Goal: Task Accomplishment & Management: Use online tool/utility

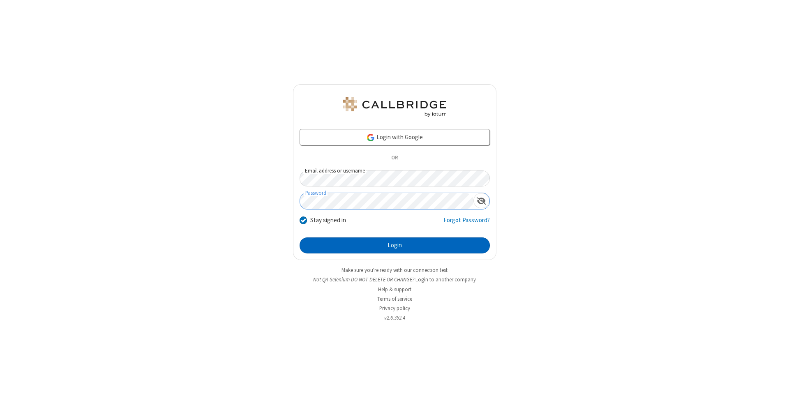
click at [394, 246] on button "Login" at bounding box center [394, 245] width 190 height 16
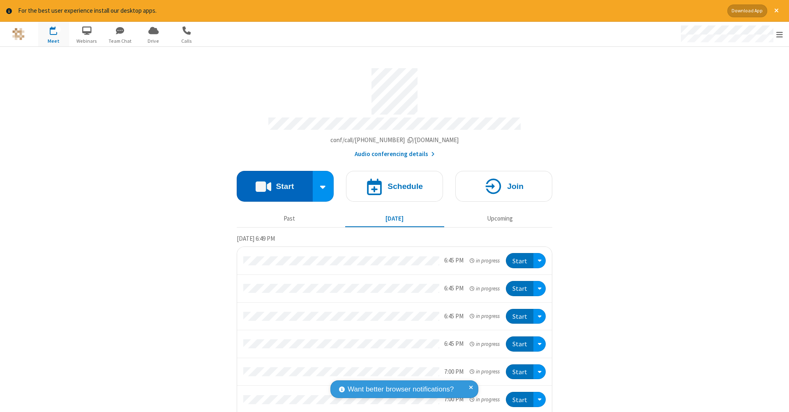
click at [271, 182] on button "Start" at bounding box center [275, 186] width 76 height 31
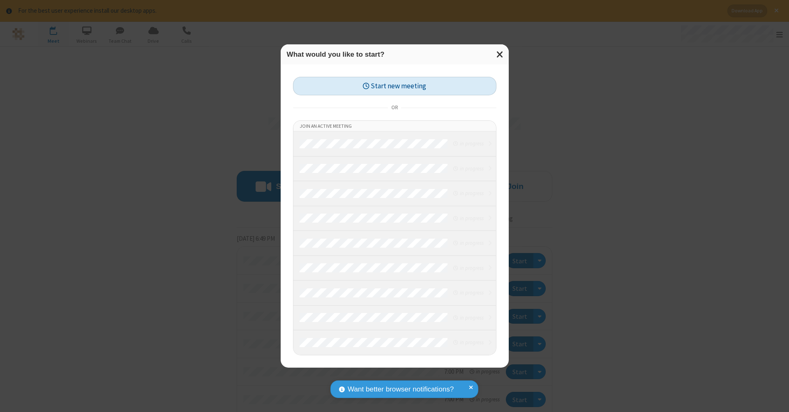
click at [394, 86] on button "Start new meeting" at bounding box center [394, 86] width 203 height 18
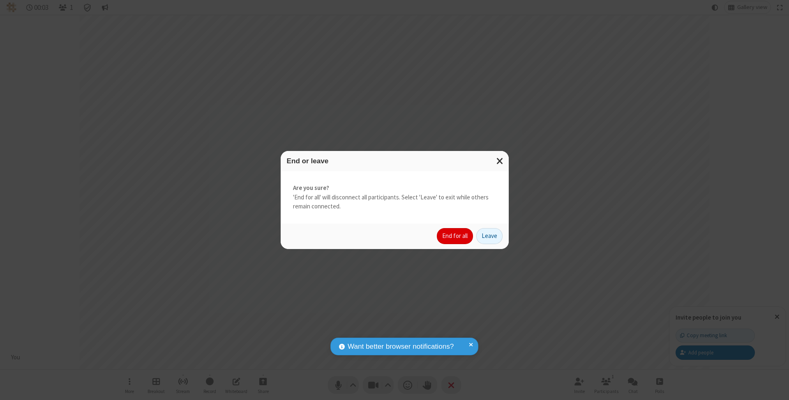
click at [455, 236] on button "End for all" at bounding box center [455, 236] width 36 height 16
